Goal: Information Seeking & Learning: Learn about a topic

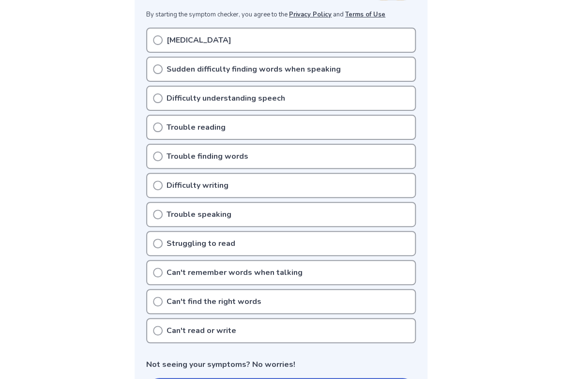
scroll to position [97, 0]
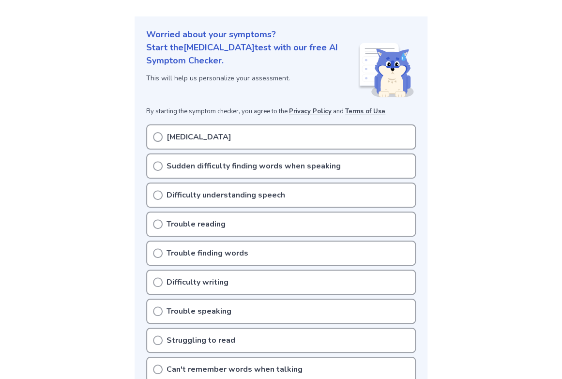
click at [159, 165] on icon at bounding box center [158, 166] width 10 height 10
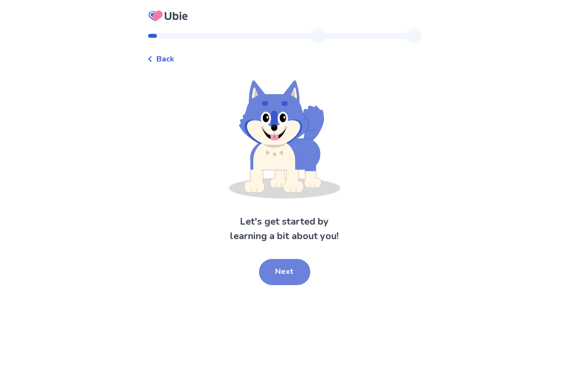
click at [286, 267] on button "Next" at bounding box center [284, 272] width 51 height 26
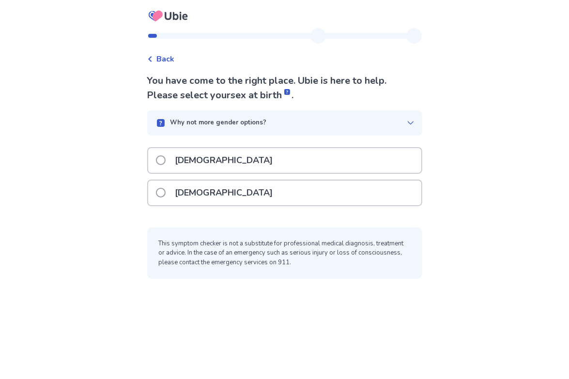
click at [166, 193] on span at bounding box center [161, 193] width 10 height 10
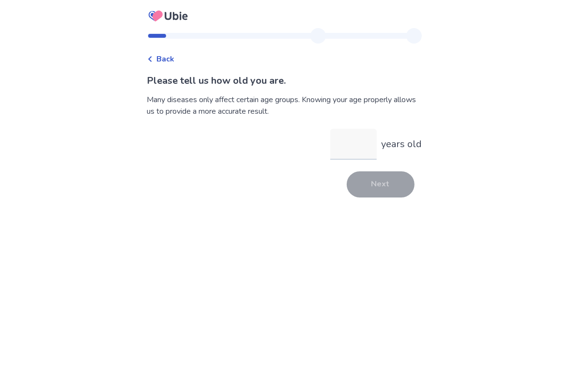
click at [357, 152] on input "years old" at bounding box center [353, 144] width 46 height 31
type input "**"
click at [380, 183] on button "Next" at bounding box center [381, 184] width 68 height 26
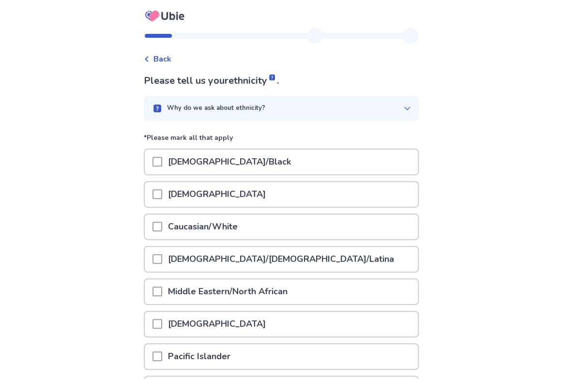
click at [162, 230] on span at bounding box center [158, 227] width 10 height 10
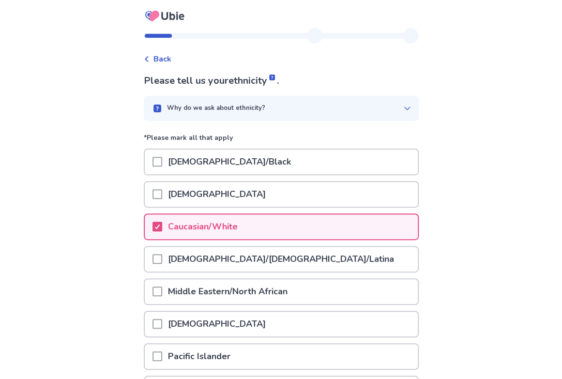
scroll to position [97, 0]
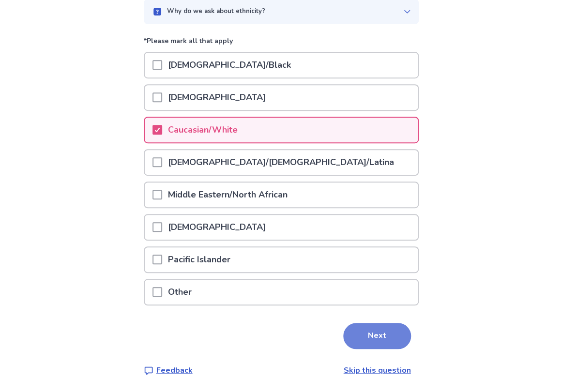
click at [364, 329] on button "Next" at bounding box center [377, 336] width 68 height 26
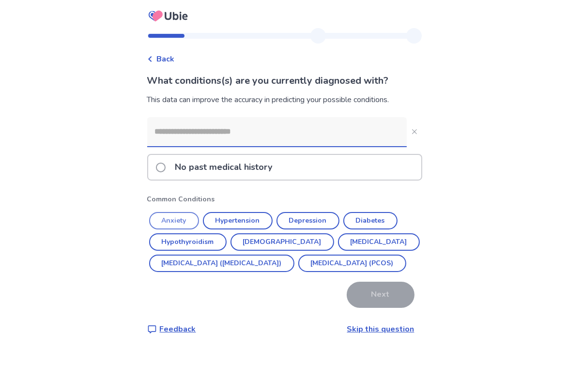
click at [199, 222] on button "Anxiety" at bounding box center [174, 220] width 50 height 17
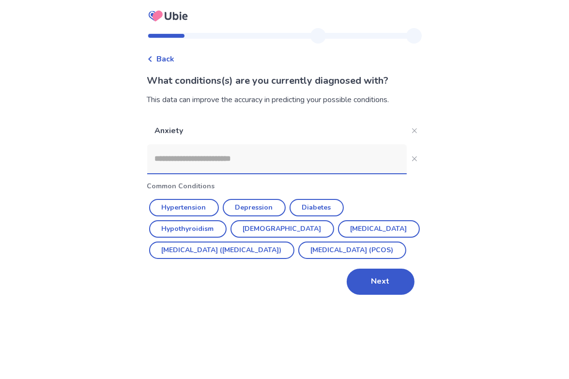
click at [202, 222] on button "Hypothyroidism" at bounding box center [187, 228] width 77 height 17
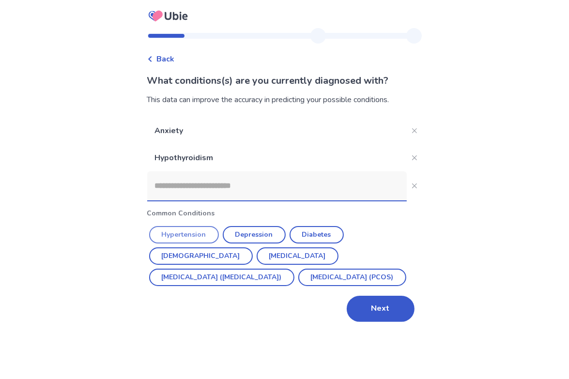
click at [203, 232] on button "Hypertension" at bounding box center [184, 234] width 70 height 17
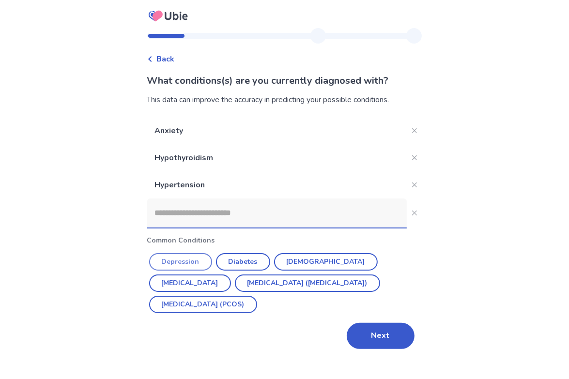
click at [200, 261] on button "Depression" at bounding box center [180, 261] width 63 height 17
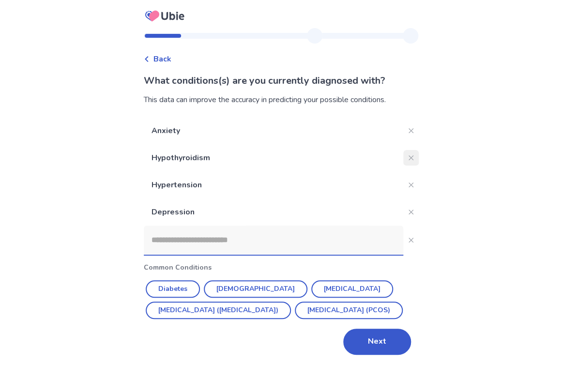
click at [408, 156] on icon "Close" at bounding box center [410, 157] width 5 height 5
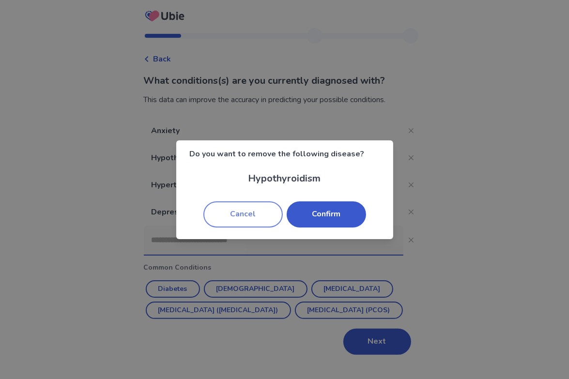
click at [254, 214] on button "Cancel" at bounding box center [242, 214] width 79 height 26
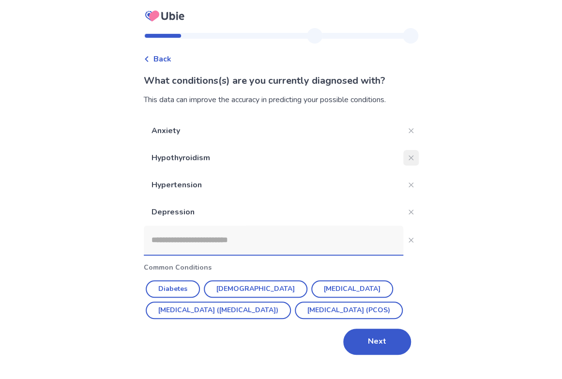
click at [409, 155] on icon "Close" at bounding box center [411, 157] width 5 height 5
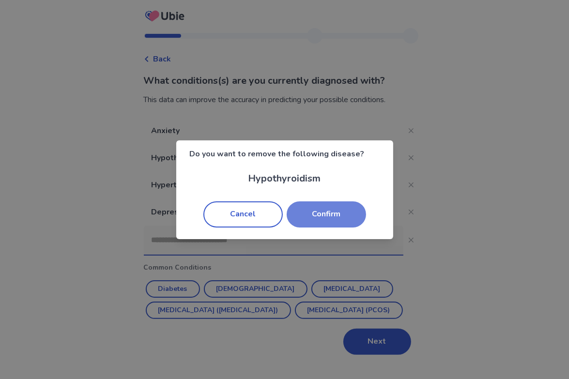
click at [355, 220] on button "Confirm" at bounding box center [326, 214] width 79 height 26
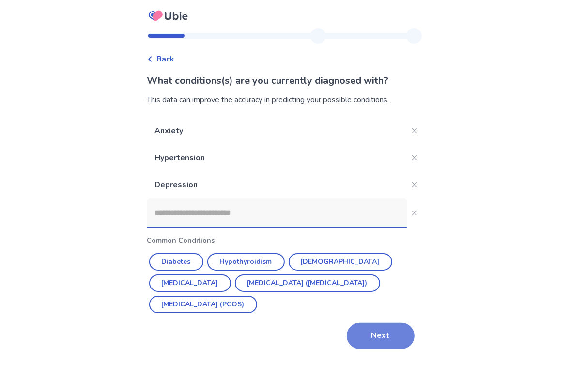
click at [373, 334] on button "Next" at bounding box center [381, 336] width 68 height 26
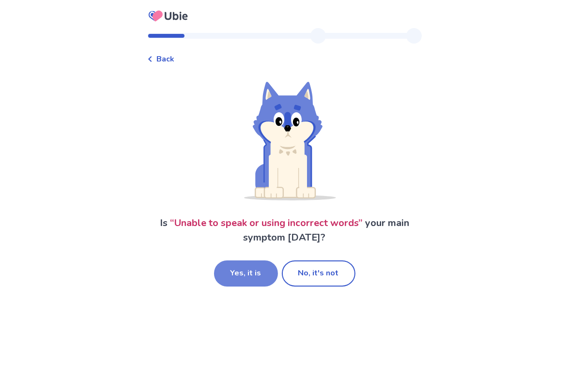
click at [246, 271] on button "Yes, it is" at bounding box center [246, 274] width 64 height 26
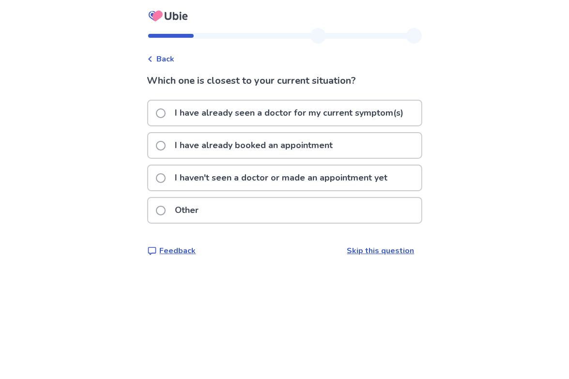
click at [166, 183] on span at bounding box center [161, 178] width 10 height 10
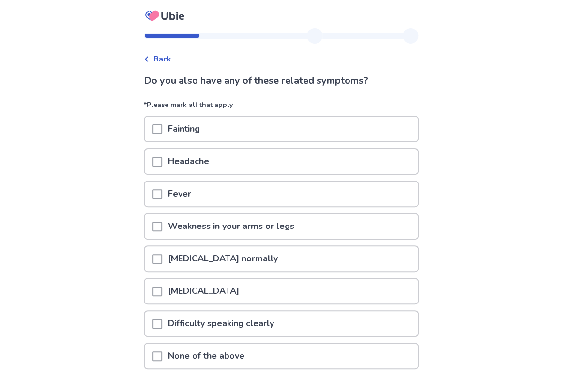
scroll to position [75, 0]
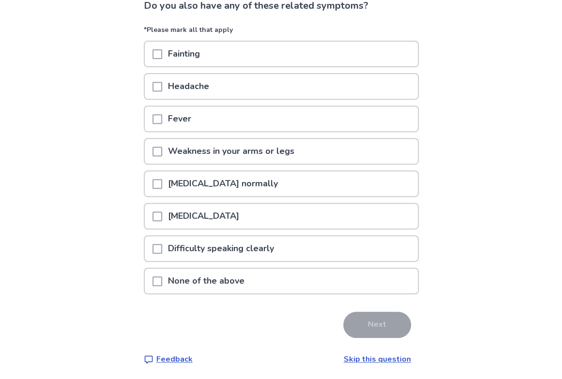
click at [162, 280] on span at bounding box center [158, 282] width 10 height 10
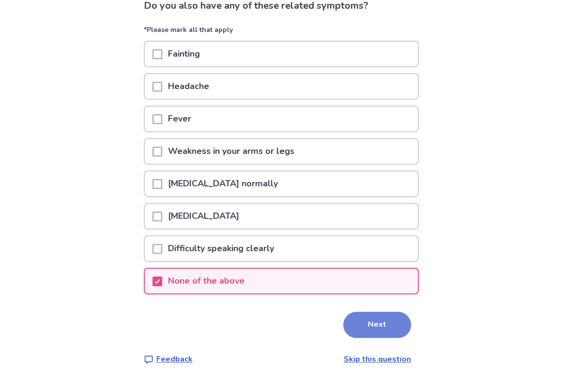
click at [390, 324] on button "Next" at bounding box center [377, 325] width 68 height 26
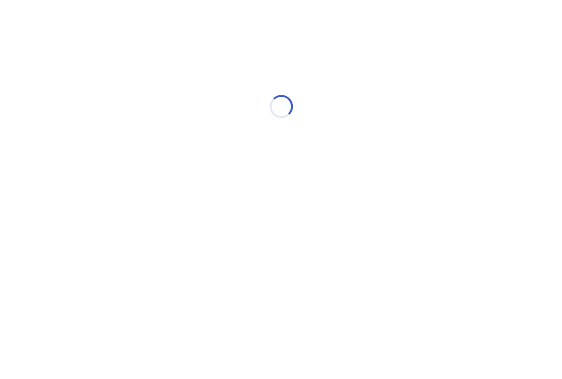
scroll to position [0, 0]
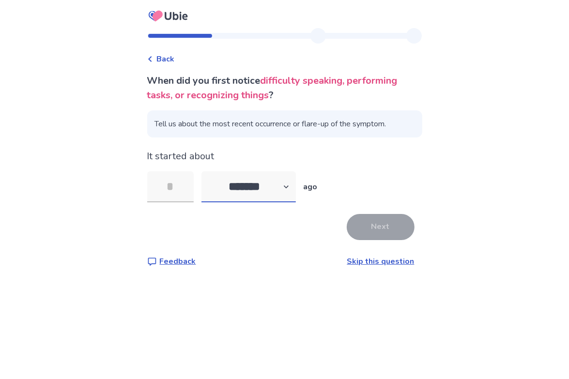
click at [296, 186] on select "******* ****** ******* ******** *******" at bounding box center [248, 186] width 94 height 31
select select "*"
click at [213, 171] on select "******* ****** ******* ******** *******" at bounding box center [248, 186] width 94 height 31
click at [187, 191] on input "tel" at bounding box center [170, 186] width 46 height 31
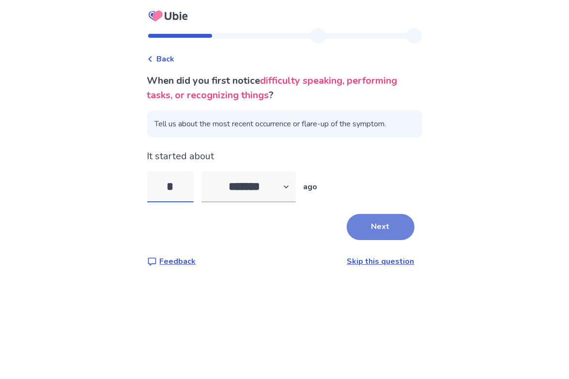
type input "*"
click at [358, 231] on button "Next" at bounding box center [381, 227] width 68 height 26
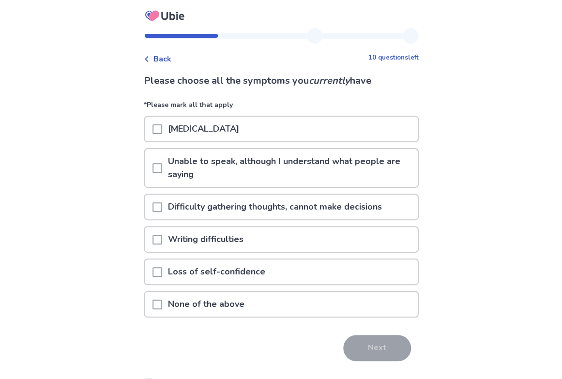
click at [162, 130] on span at bounding box center [158, 129] width 10 height 10
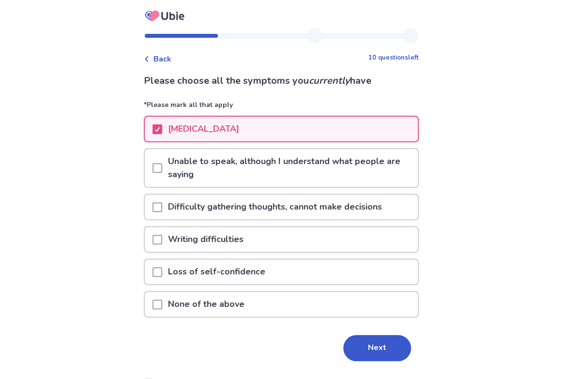
click at [162, 205] on span at bounding box center [158, 207] width 10 height 10
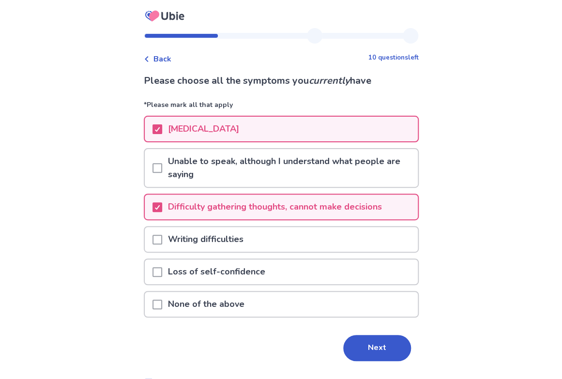
click at [162, 236] on span at bounding box center [158, 240] width 10 height 10
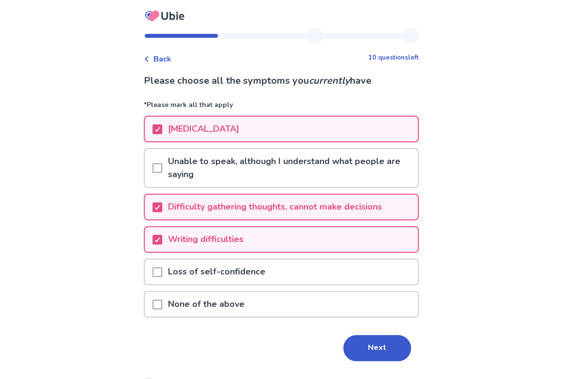
click at [163, 270] on div "Loss of self-confidence" at bounding box center [281, 272] width 273 height 25
click at [166, 272] on div "Loss of self-confidence" at bounding box center [281, 272] width 273 height 25
click at [162, 272] on span at bounding box center [158, 272] width 10 height 10
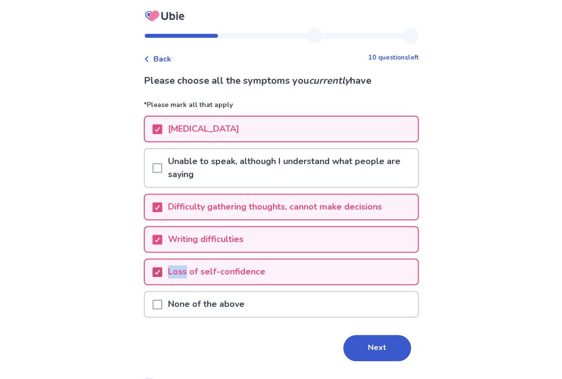
drag, startPoint x: 167, startPoint y: 272, endPoint x: 185, endPoint y: 281, distance: 20.1
click at [160, 272] on icon at bounding box center [158, 272] width 6 height 5
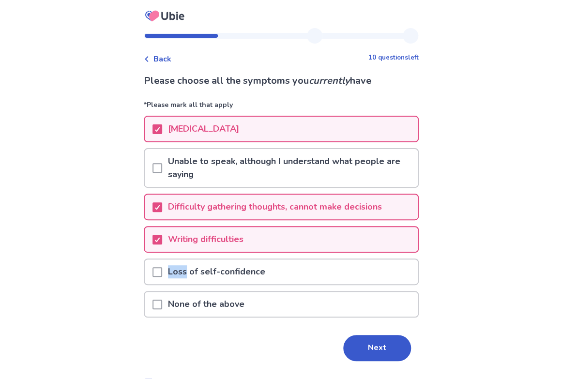
click at [162, 268] on span at bounding box center [158, 272] width 10 height 10
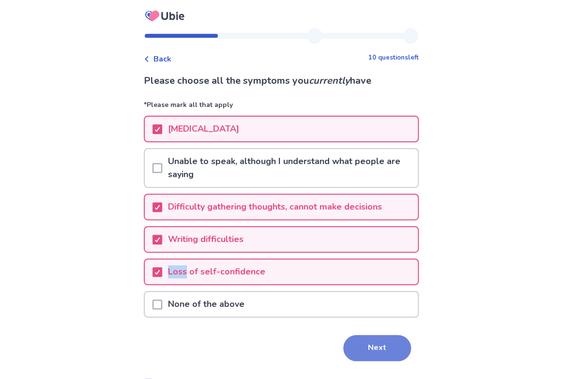
click at [386, 355] on button "Next" at bounding box center [377, 348] width 68 height 26
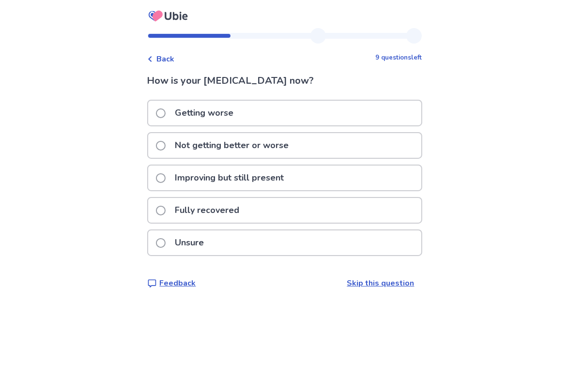
click at [166, 109] on span at bounding box center [161, 113] width 10 height 10
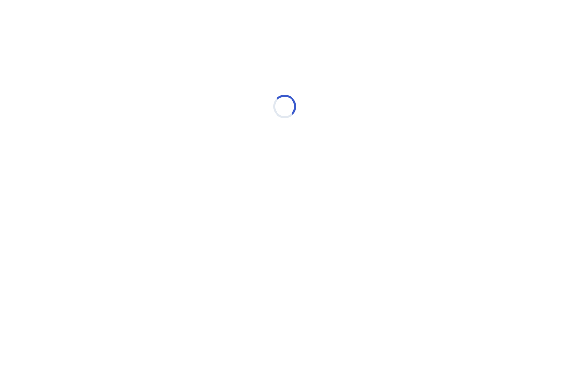
select select "*"
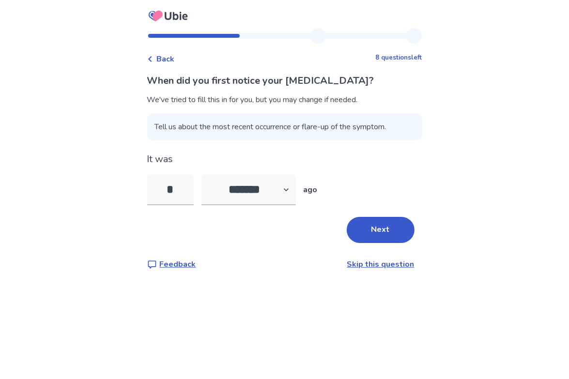
drag, startPoint x: 386, startPoint y: 238, endPoint x: 394, endPoint y: 239, distance: 8.8
click at [386, 238] on button "Next" at bounding box center [381, 230] width 68 height 26
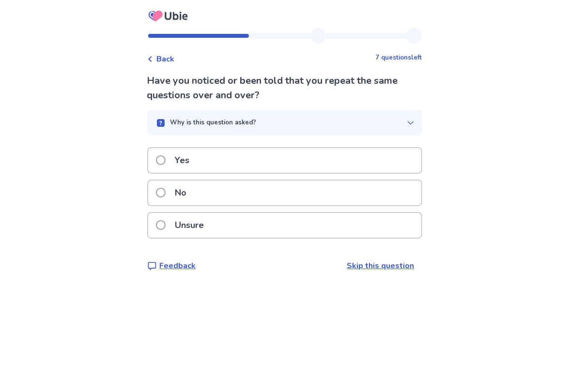
click at [166, 191] on span at bounding box center [161, 193] width 10 height 10
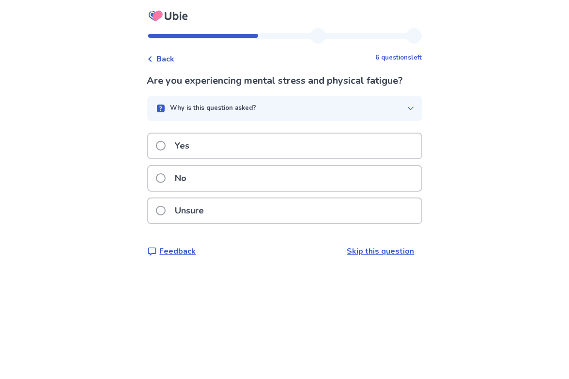
click at [166, 151] on span at bounding box center [161, 146] width 10 height 10
click at [166, 147] on span at bounding box center [161, 146] width 10 height 10
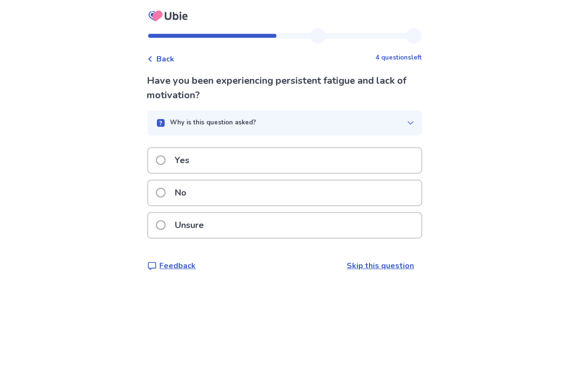
click at [166, 159] on span at bounding box center [161, 160] width 10 height 10
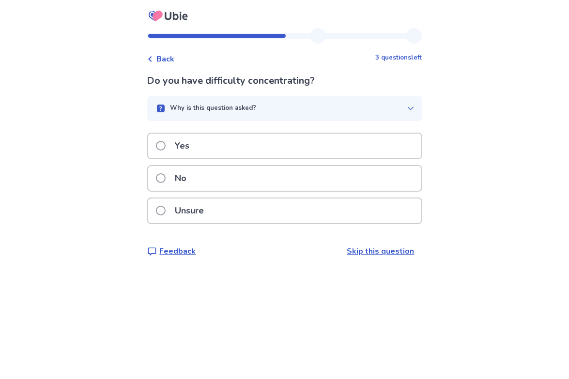
click at [166, 148] on span at bounding box center [161, 146] width 10 height 10
click at [166, 143] on span at bounding box center [161, 146] width 10 height 10
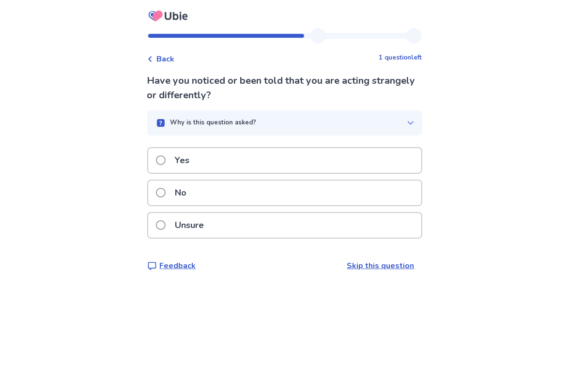
click at [166, 190] on span at bounding box center [161, 193] width 10 height 10
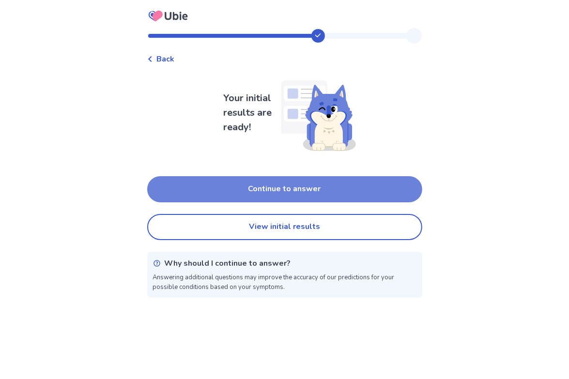
click at [328, 193] on button "Continue to answer" at bounding box center [284, 189] width 275 height 26
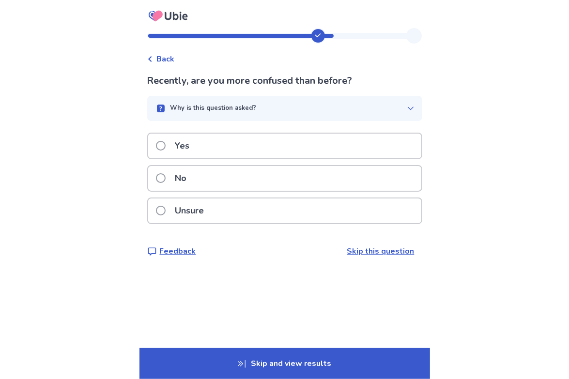
click at [166, 142] on span at bounding box center [161, 146] width 10 height 10
click at [172, 139] on label "Yes" at bounding box center [176, 146] width 40 height 25
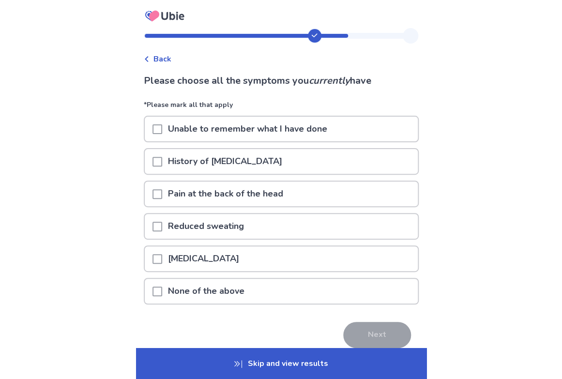
scroll to position [42, 0]
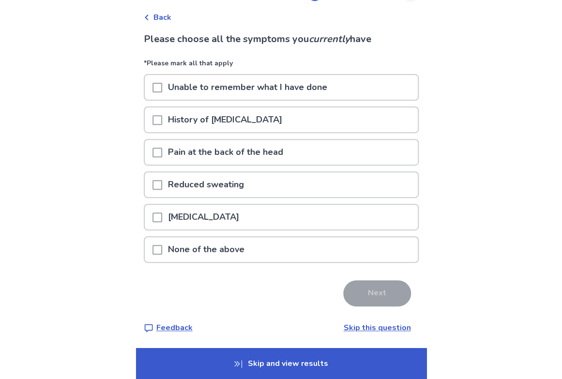
click at [164, 252] on div "None of the above" at bounding box center [281, 249] width 273 height 25
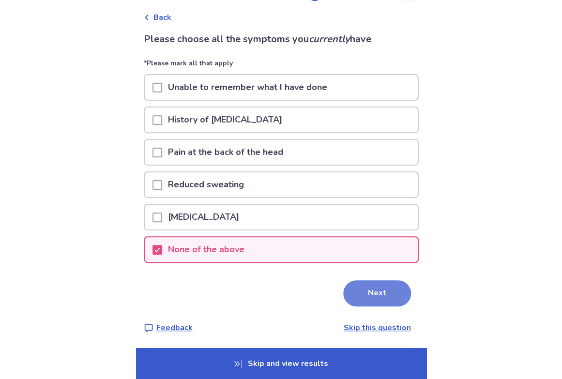
click at [385, 295] on button "Next" at bounding box center [377, 293] width 68 height 26
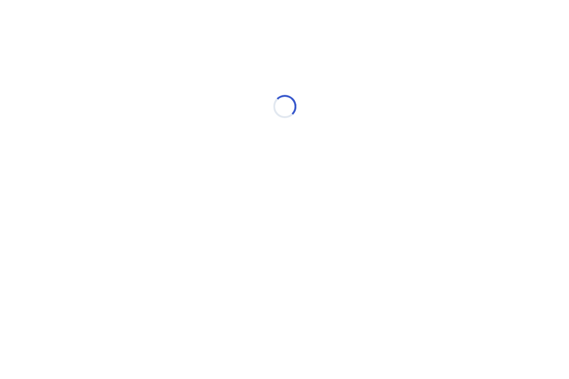
scroll to position [0, 0]
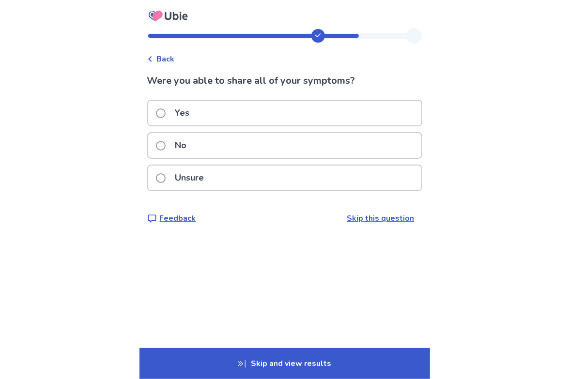
click at [175, 171] on label "Unsure" at bounding box center [183, 178] width 54 height 25
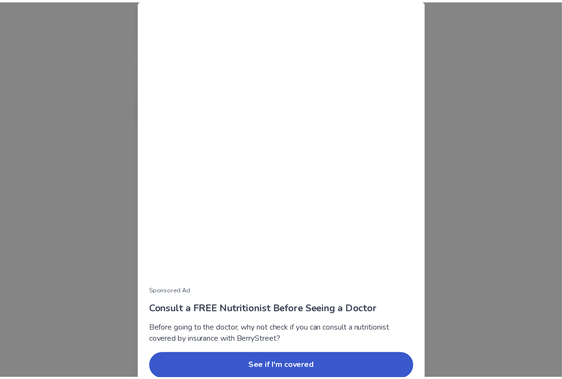
scroll to position [44, 0]
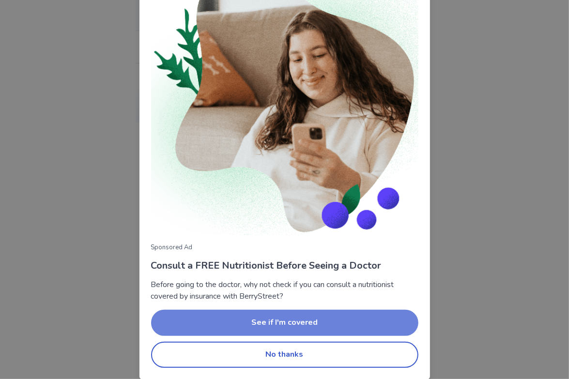
click at [341, 318] on button "See if I'm covered" at bounding box center [284, 323] width 267 height 26
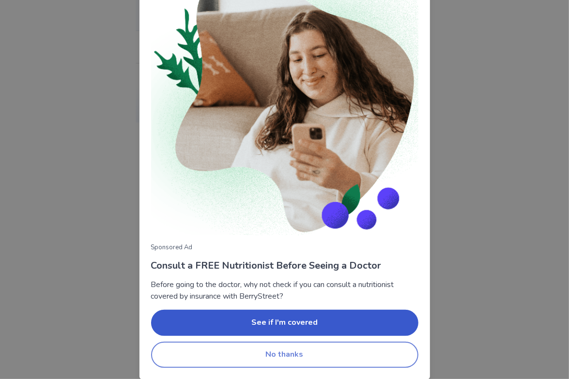
click at [284, 354] on button "No thanks" at bounding box center [284, 355] width 267 height 26
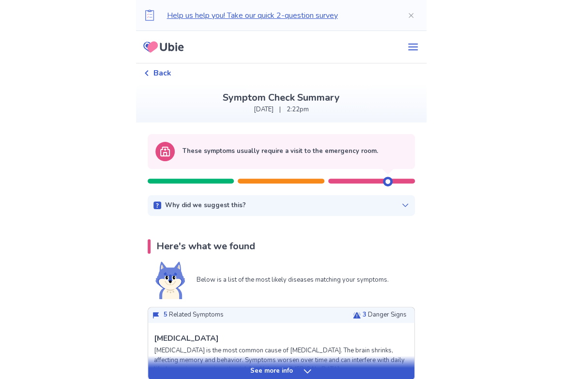
scroll to position [97, 0]
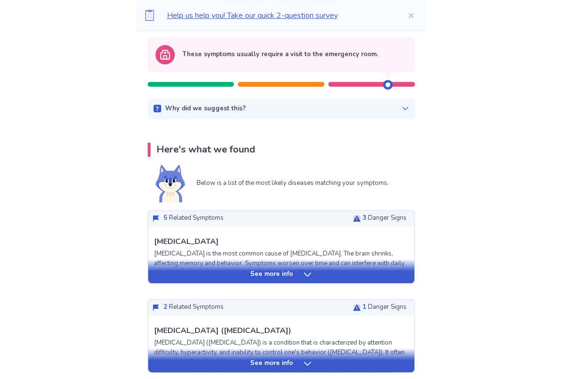
click at [266, 276] on p "See more info" at bounding box center [271, 275] width 43 height 10
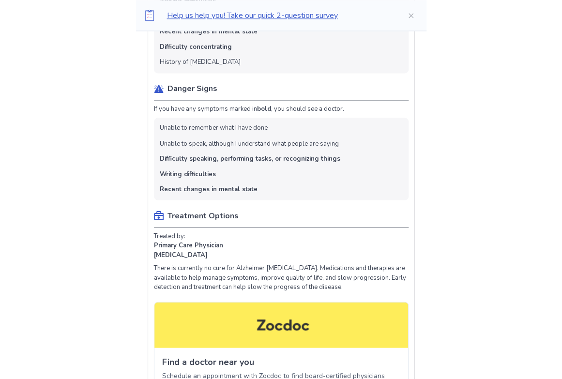
scroll to position [533, 0]
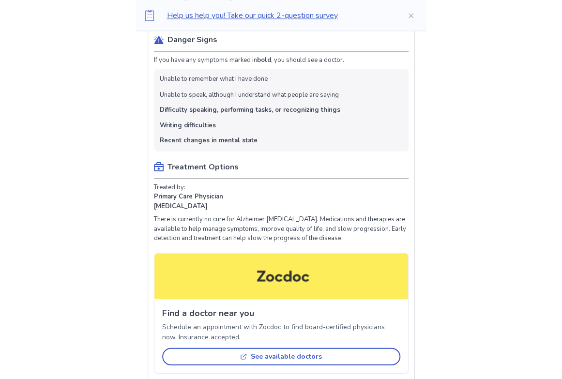
click at [350, 69] on ul "Unable to remember what I have done Unable to speak, although I understand what…" at bounding box center [281, 110] width 255 height 82
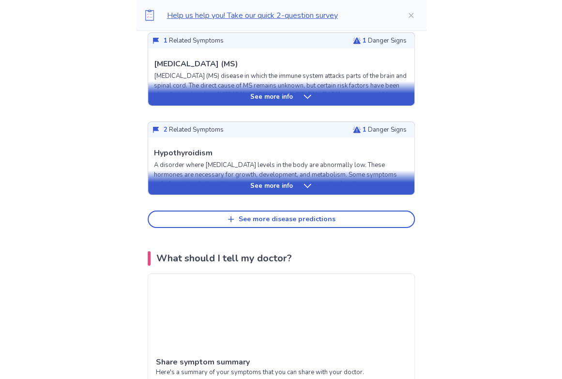
scroll to position [1211, 0]
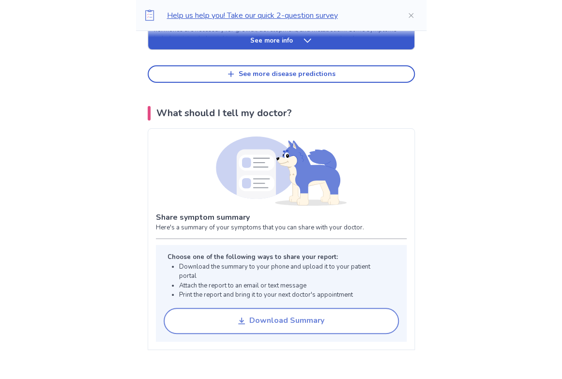
click at [277, 323] on div "Download Summary" at bounding box center [286, 320] width 75 height 9
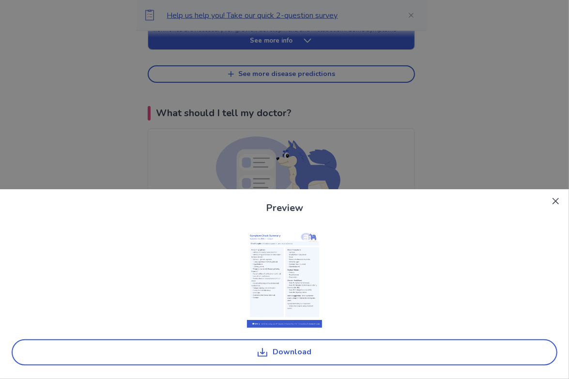
click at [269, 253] on img at bounding box center [284, 279] width 75 height 97
click at [556, 205] on button "Close" at bounding box center [555, 200] width 15 height 15
click at [556, 205] on section "Preview Download" at bounding box center [284, 284] width 569 height 190
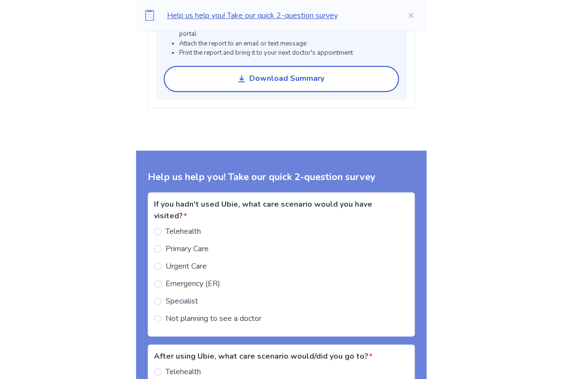
scroll to position [1502, 0]
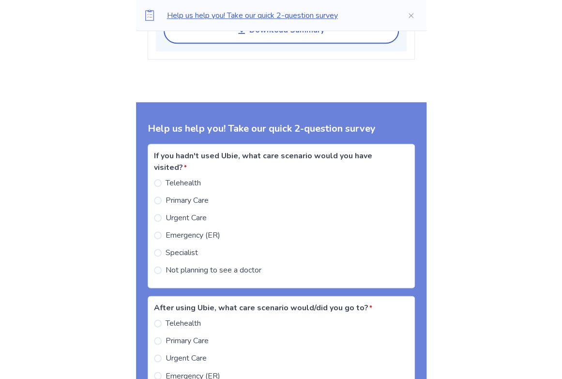
click at [253, 269] on span "Not planning to see a doctor" at bounding box center [214, 270] width 96 height 12
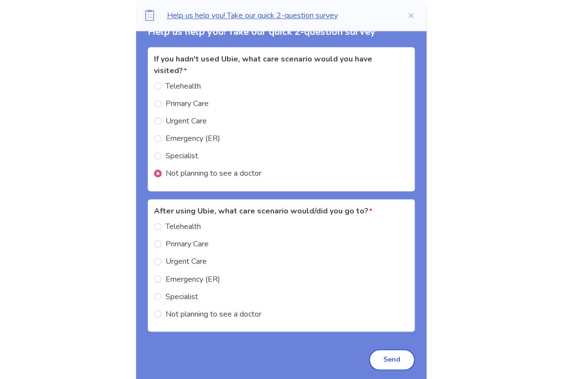
click at [257, 312] on span "Not planning to see a doctor" at bounding box center [214, 314] width 96 height 12
